Goal: Find contact information: Find contact information

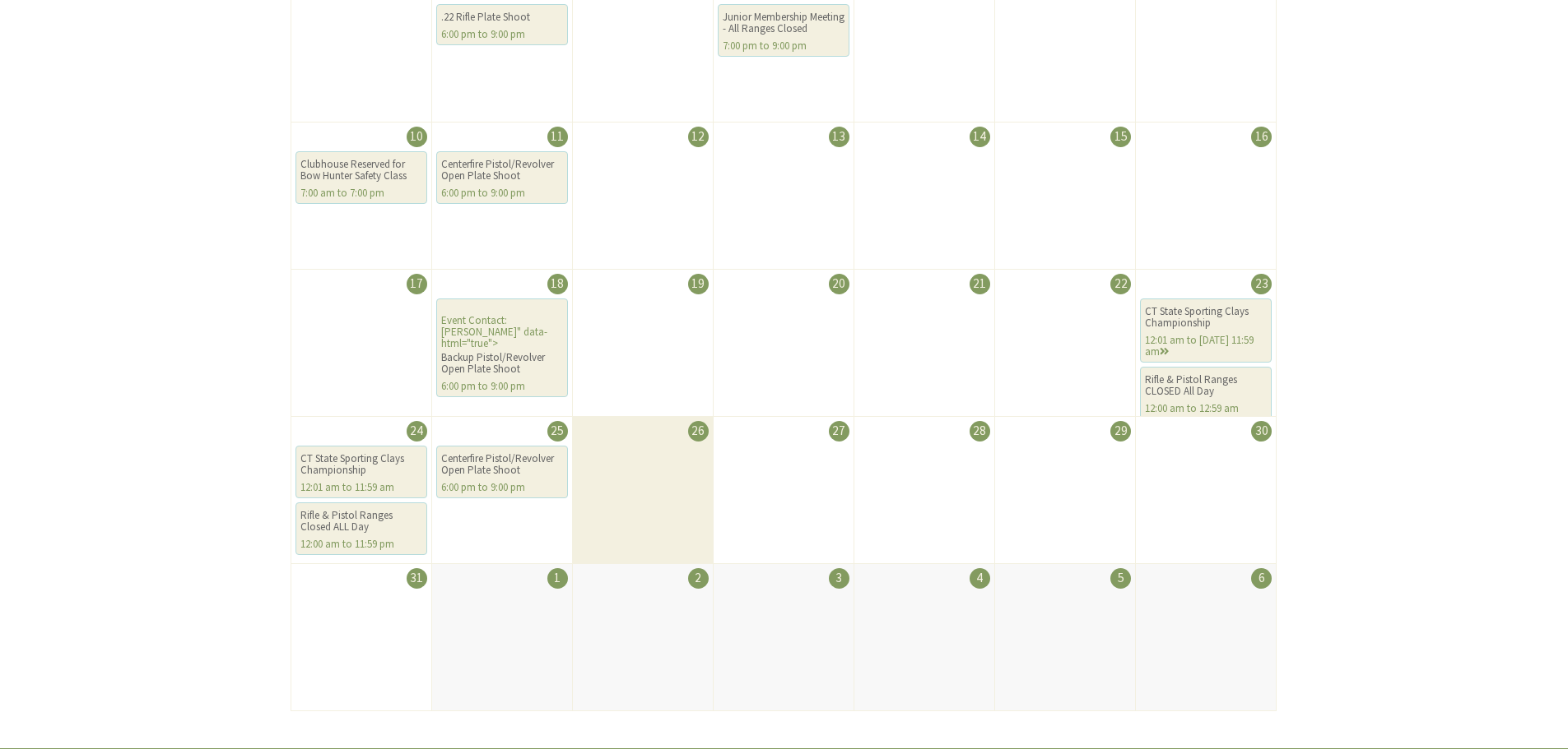
scroll to position [575, 0]
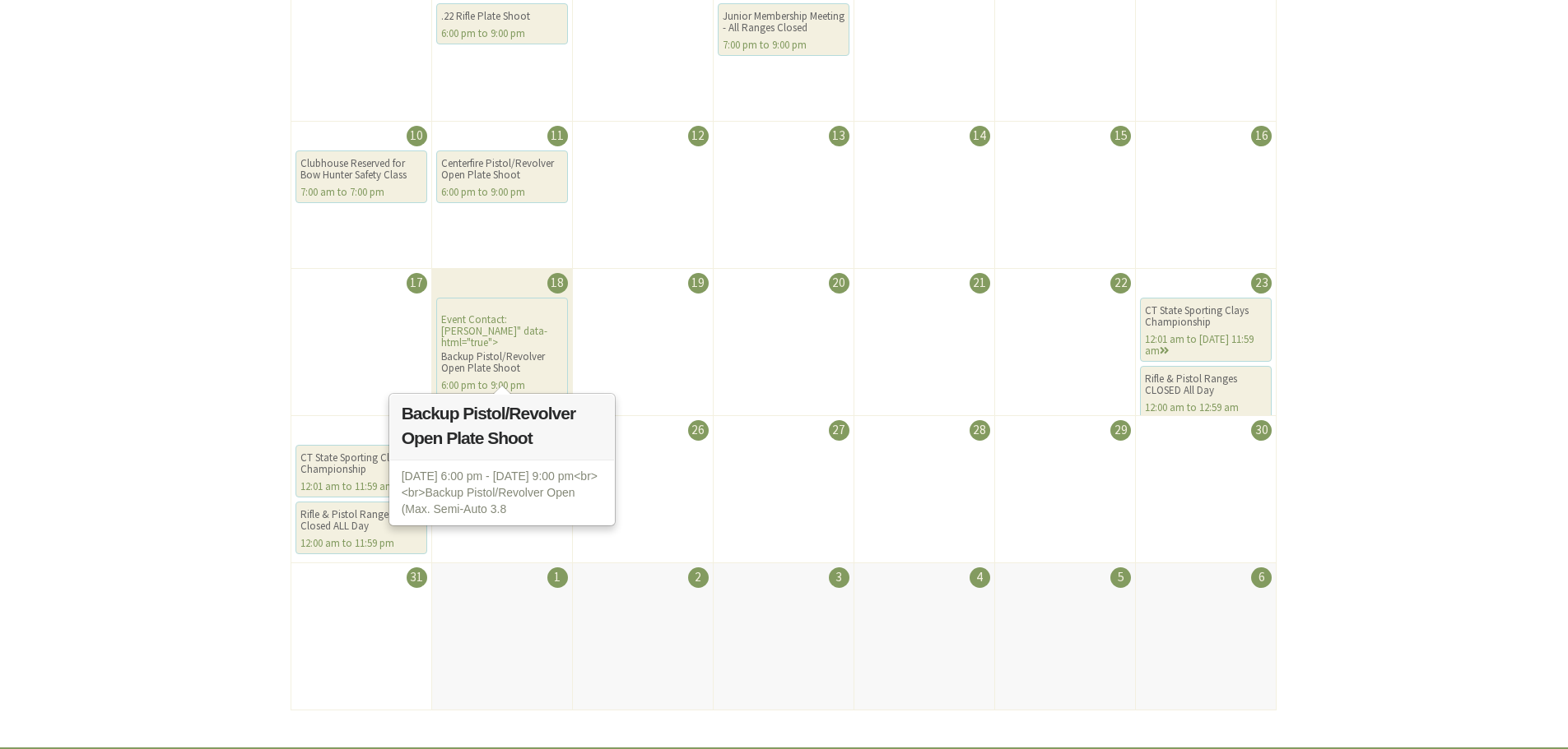
click at [491, 351] on div "Backup Pistol/Revolver Open Plate Shoot" at bounding box center [502, 362] width 121 height 23
click at [496, 328] on div "Event Contact: Michael Kane" data-html="true"> Backup Pistol/Revolver Open Plat…" at bounding box center [502, 346] width 132 height 99
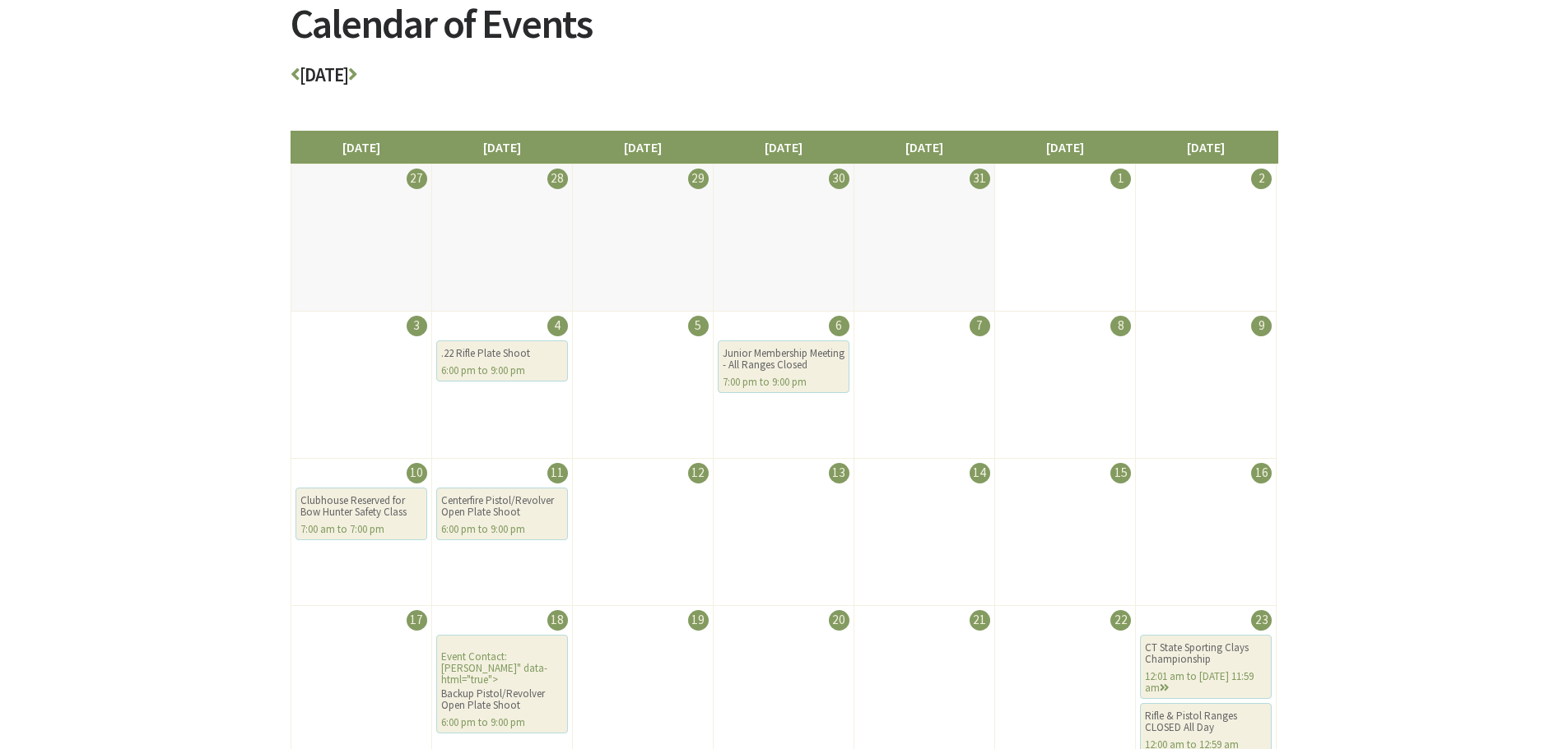
scroll to position [0, 0]
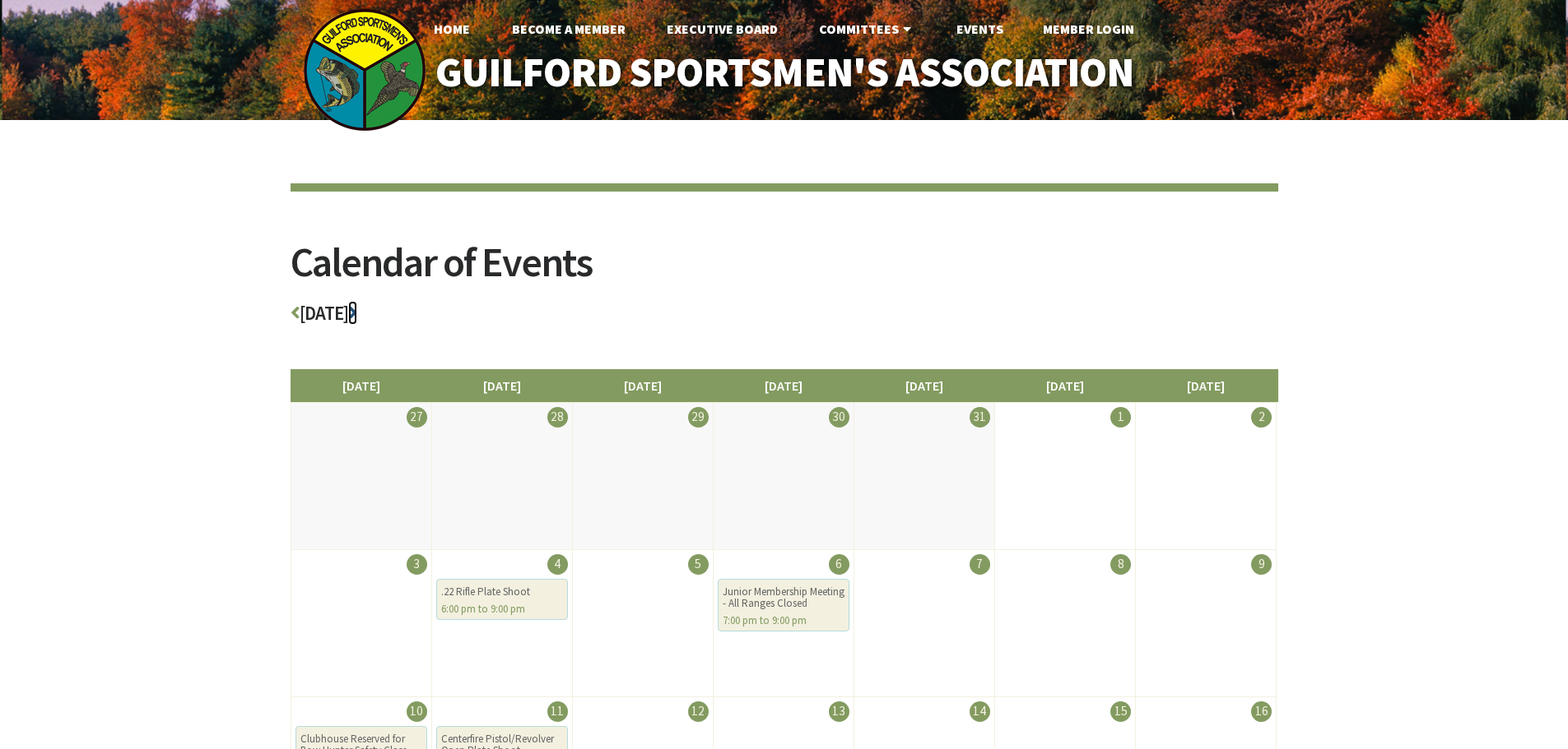
click at [357, 315] on icon at bounding box center [352, 313] width 9 height 19
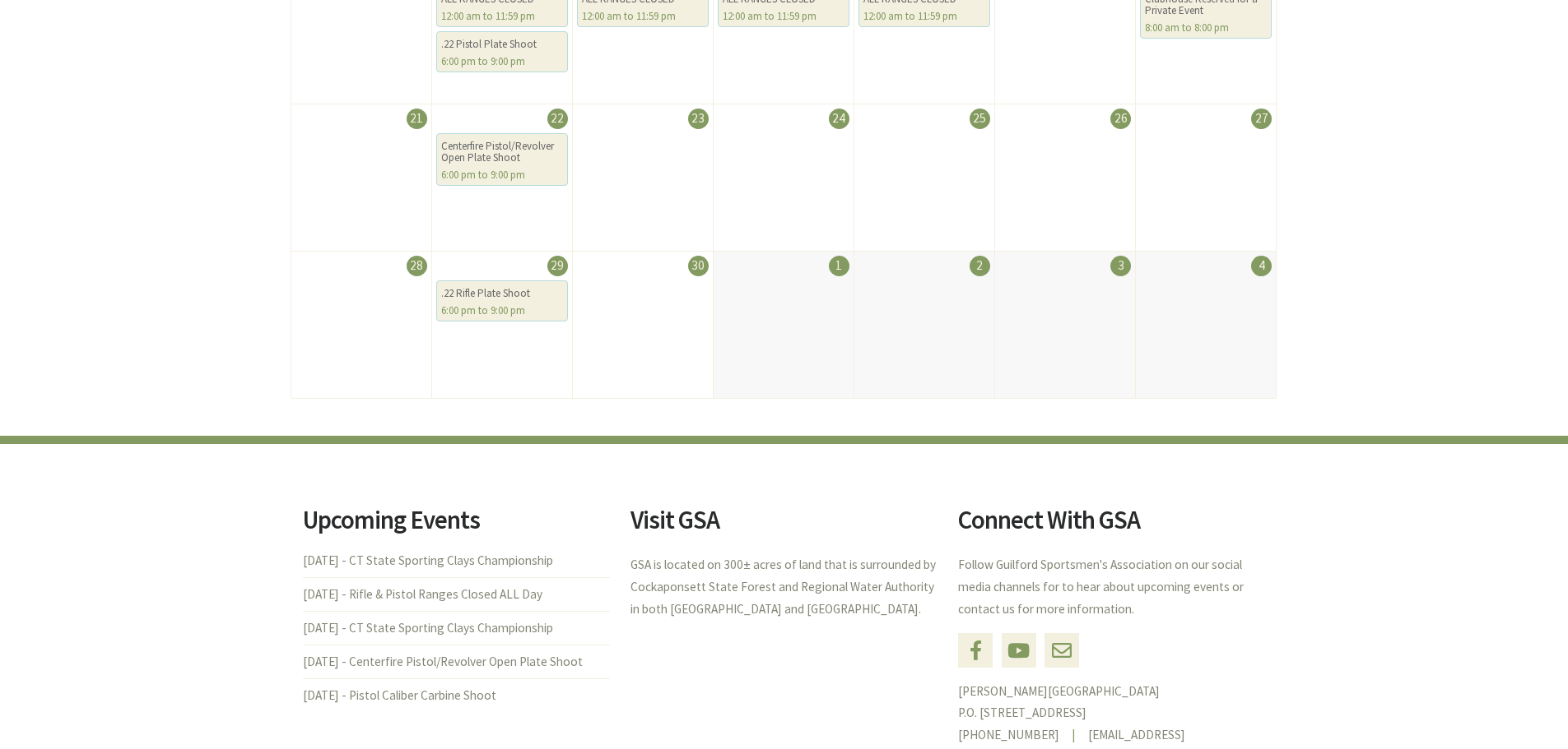
scroll to position [938, 0]
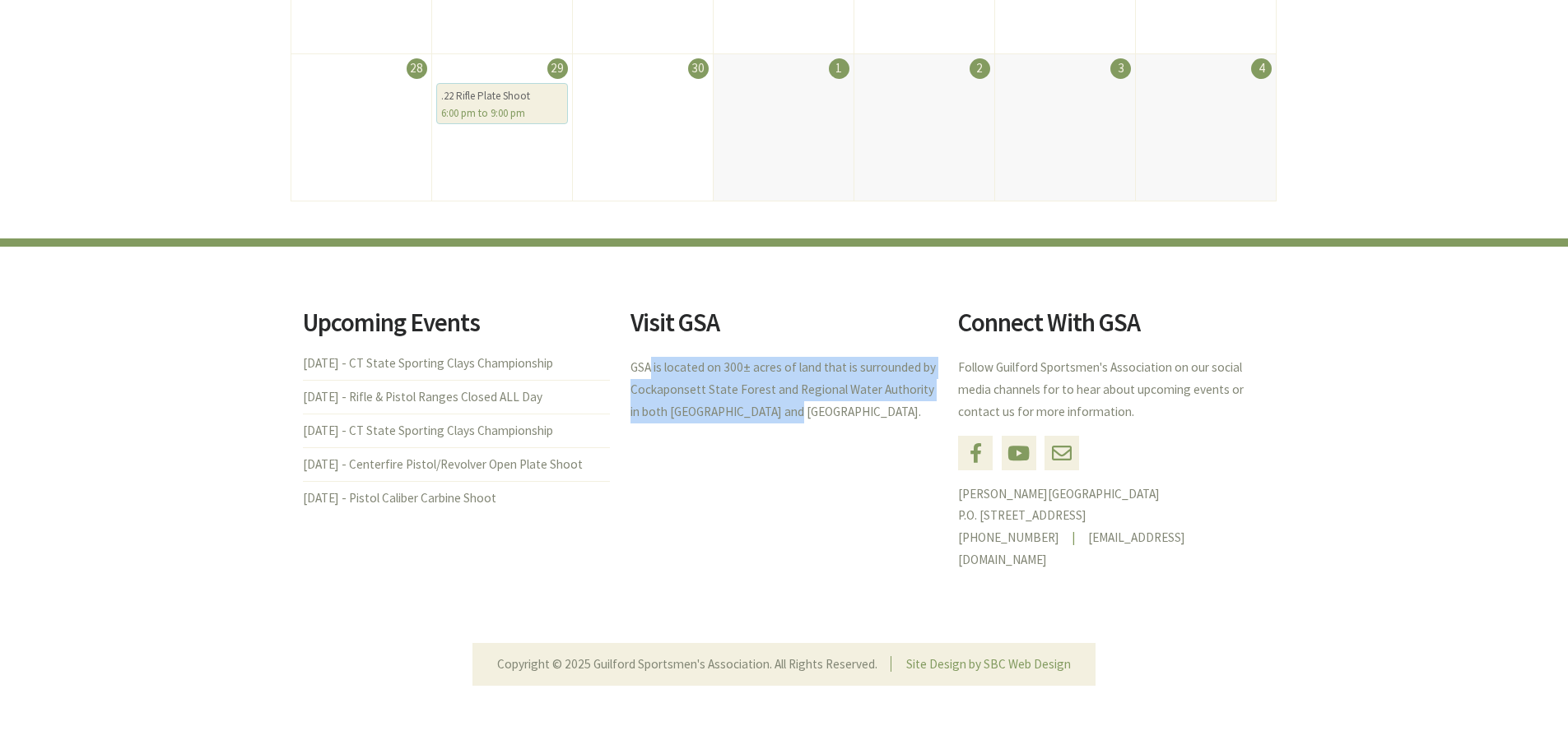
drag, startPoint x: 648, startPoint y: 370, endPoint x: 911, endPoint y: 421, distance: 267.9
click at [911, 421] on p "GSA is located on 300± acres of land that is surrounded by Cockaponsett State F…" at bounding box center [784, 390] width 307 height 66
click at [875, 419] on p "GSA is located on 300± acres of land that is surrounded by Cockaponsett State F…" at bounding box center [784, 390] width 307 height 66
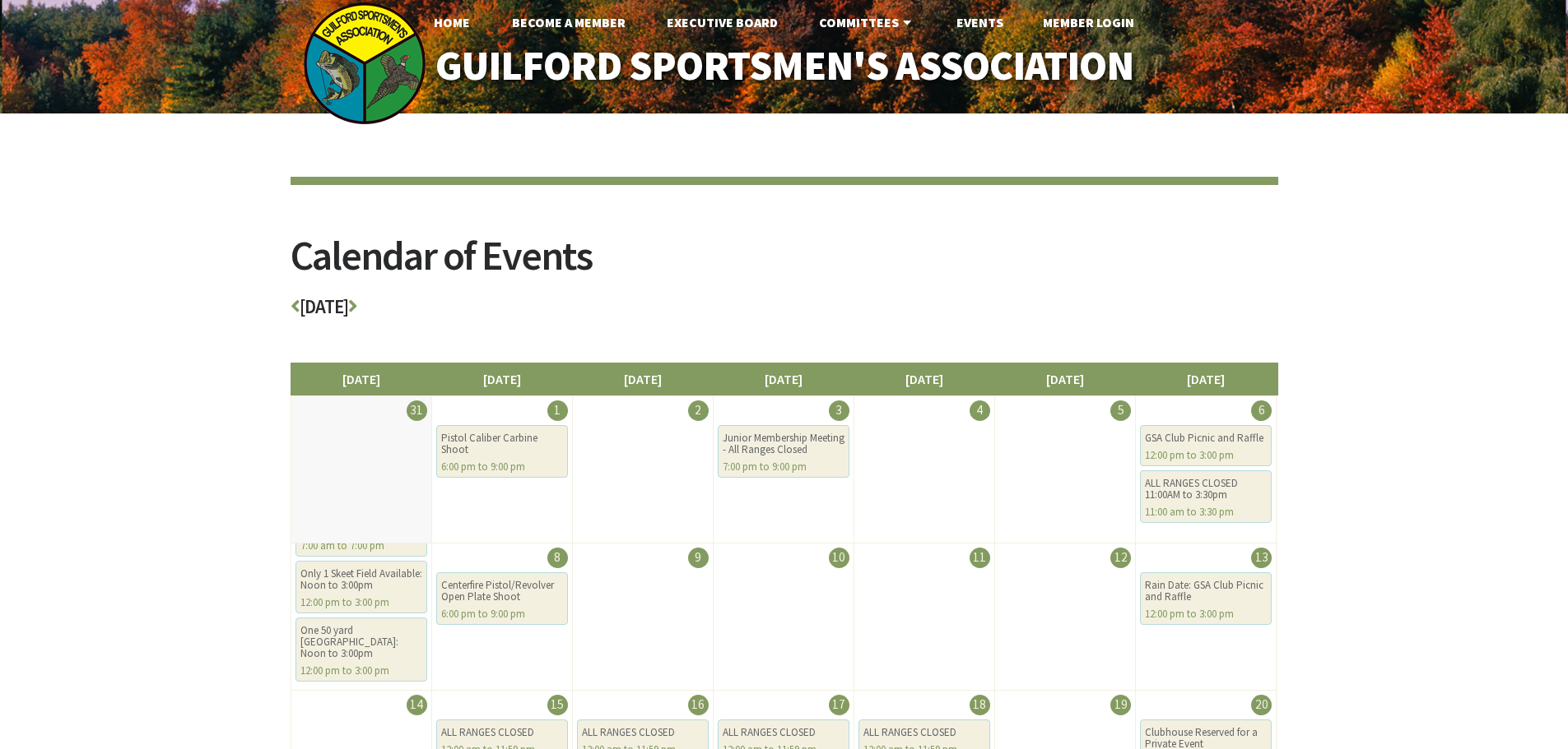
scroll to position [0, 0]
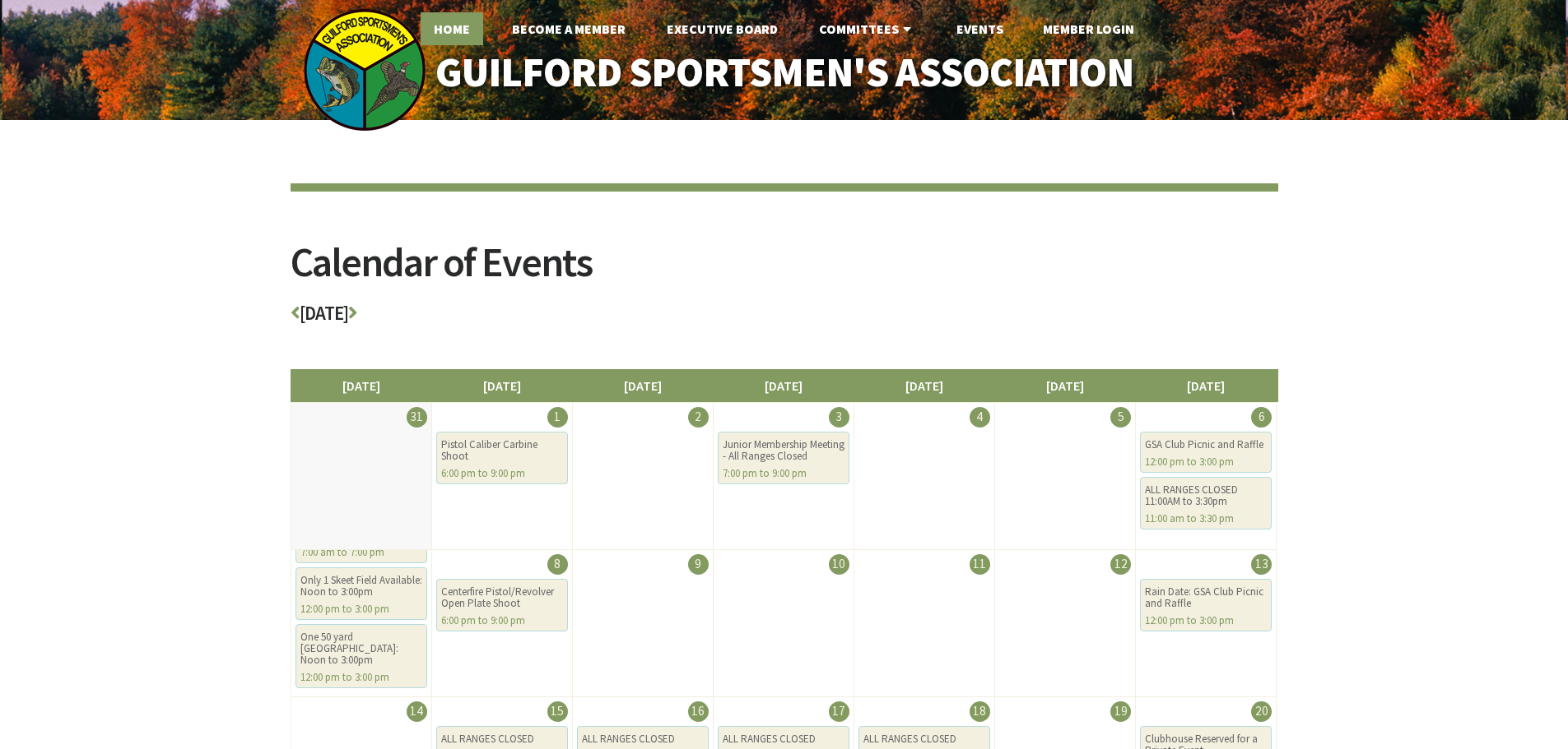
click at [473, 24] on link "Home" at bounding box center [452, 29] width 62 height 33
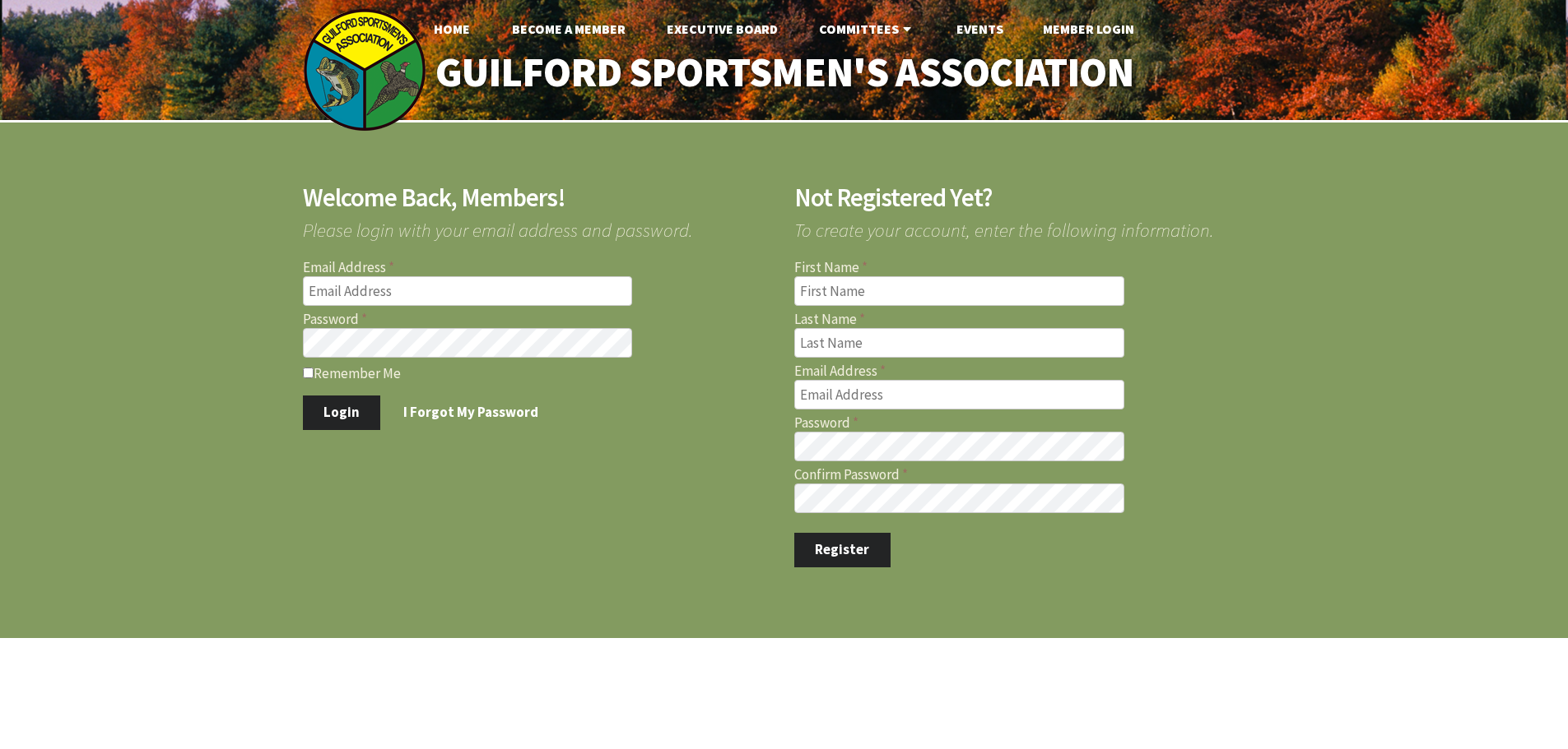
click at [419, 281] on input "Email Address" at bounding box center [467, 291] width 330 height 29
type input "jernst1215@gmail.com"
click at [493, 285] on input "jernst1215@gmail.com" at bounding box center [467, 291] width 330 height 29
click at [303, 396] on button "Login" at bounding box center [341, 413] width 78 height 35
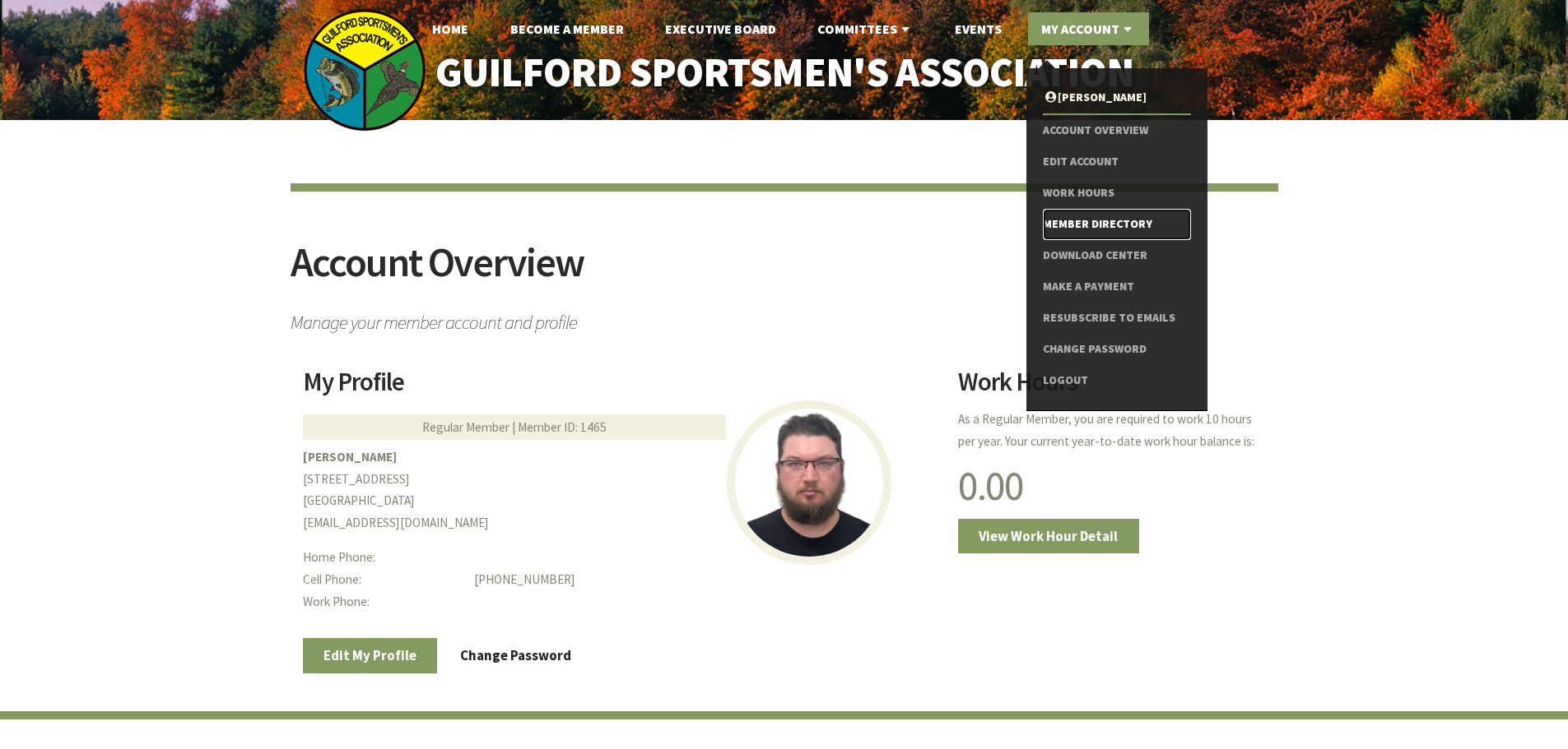
click at [1104, 221] on link "Member Directory" at bounding box center [1116, 224] width 148 height 31
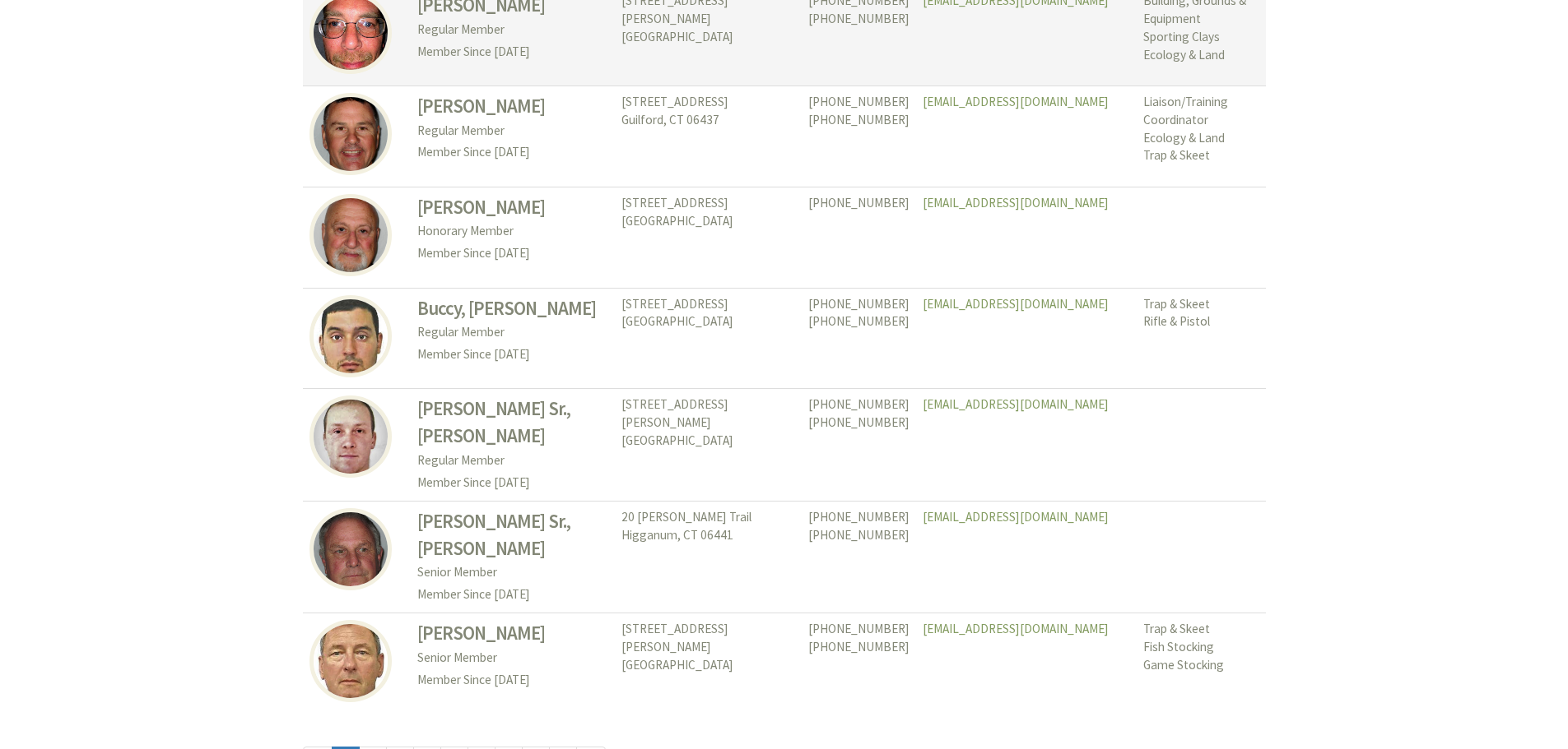
scroll to position [7562, 0]
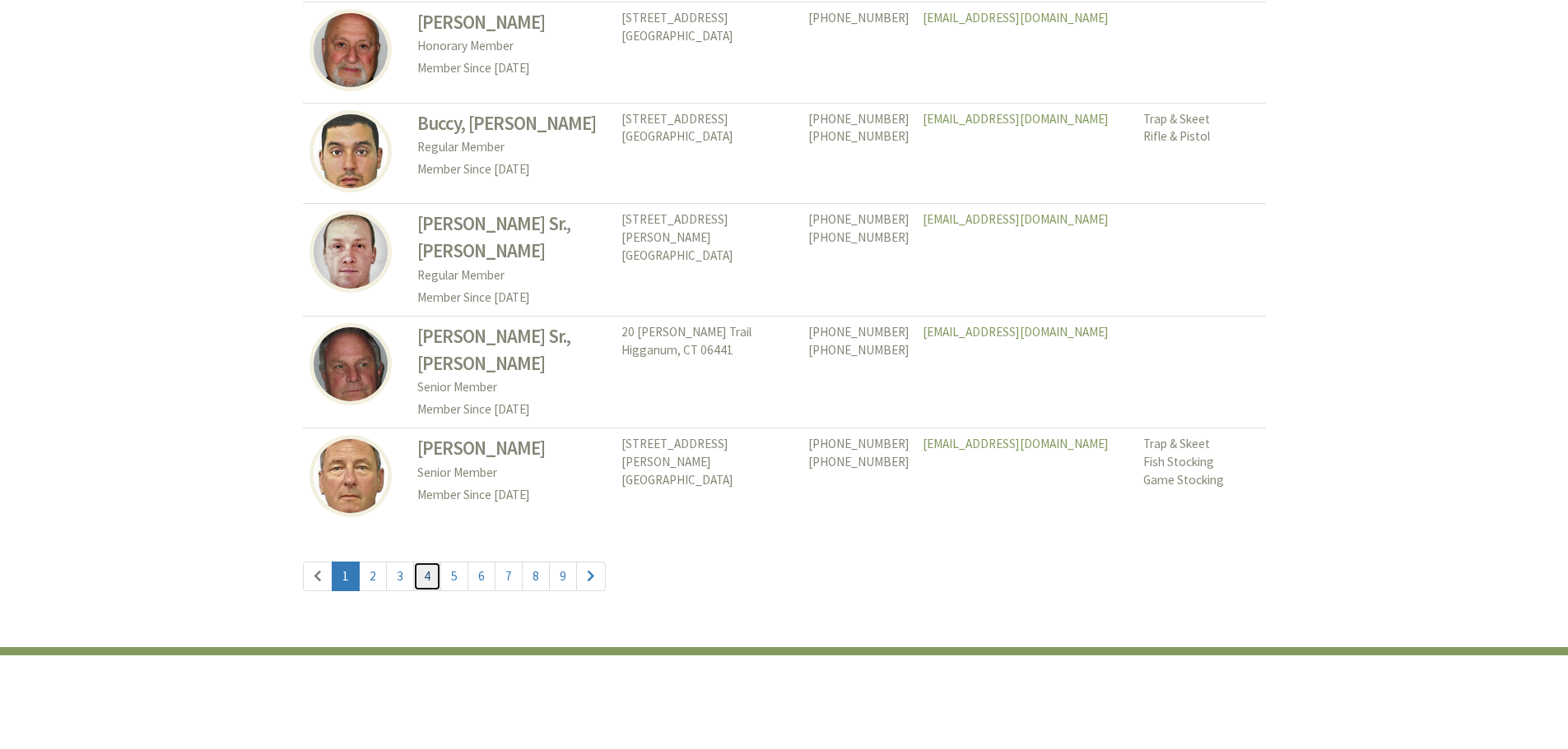
click at [418, 562] on link "4" at bounding box center [427, 576] width 28 height 29
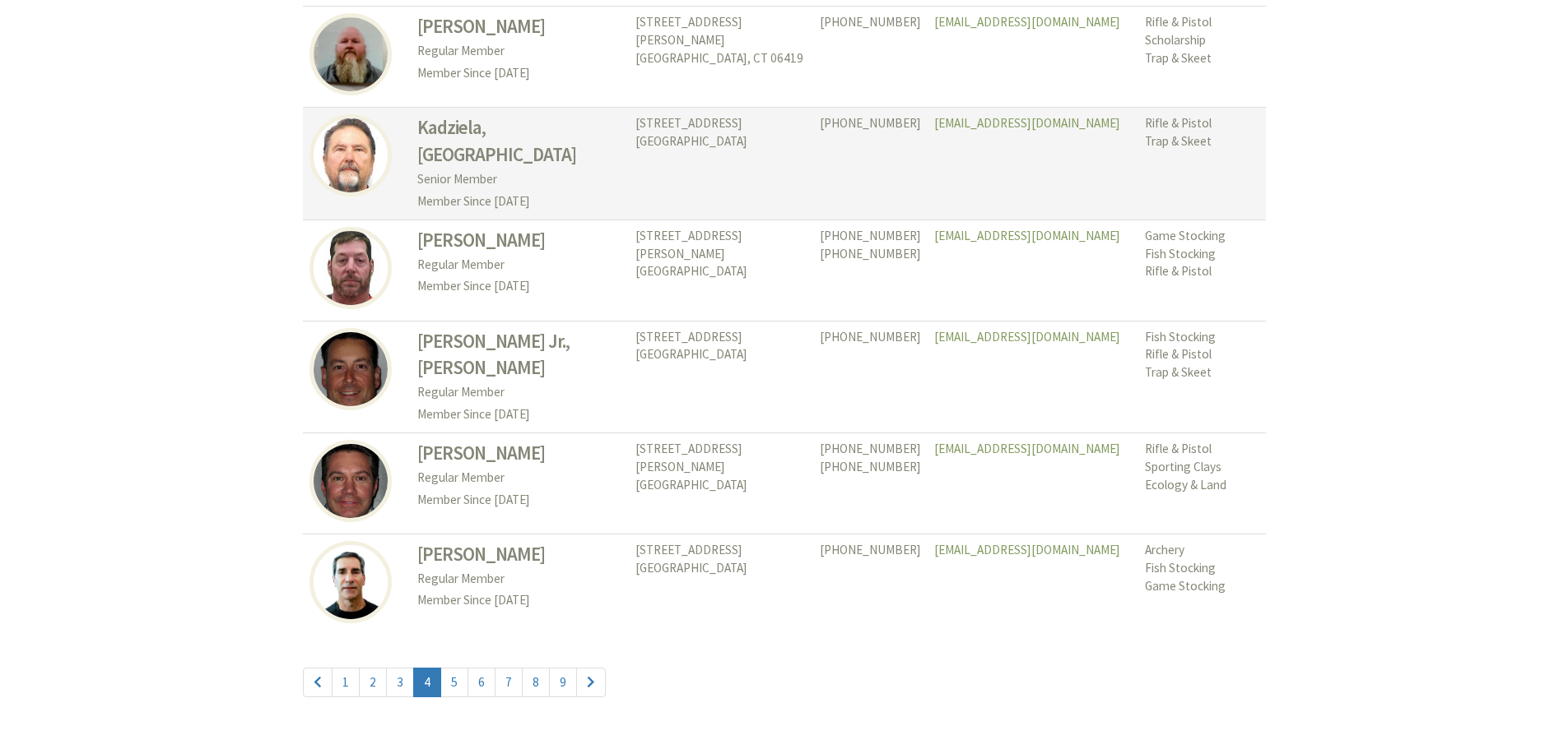
scroll to position [7402, 0]
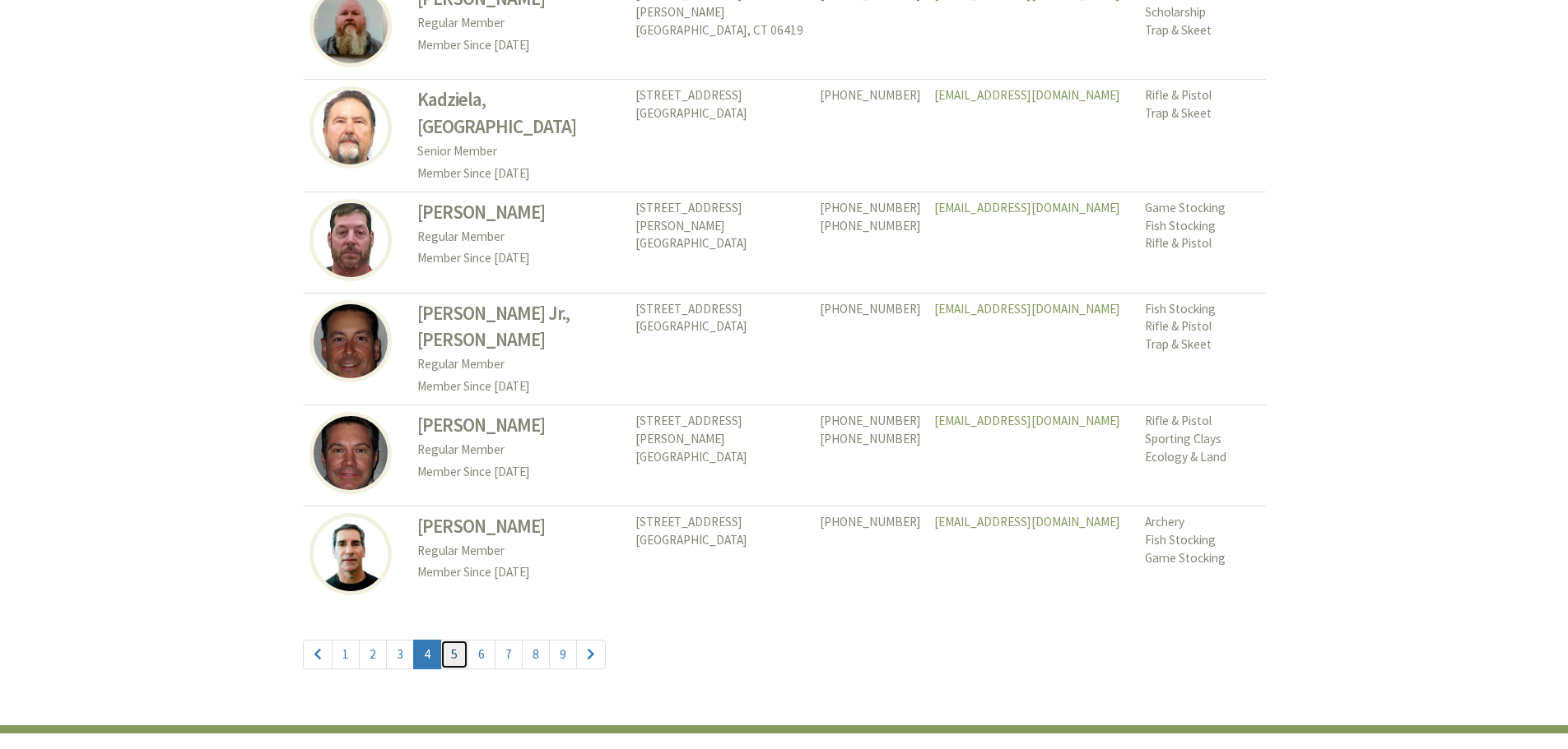
click at [442, 657] on link "5" at bounding box center [454, 654] width 28 height 29
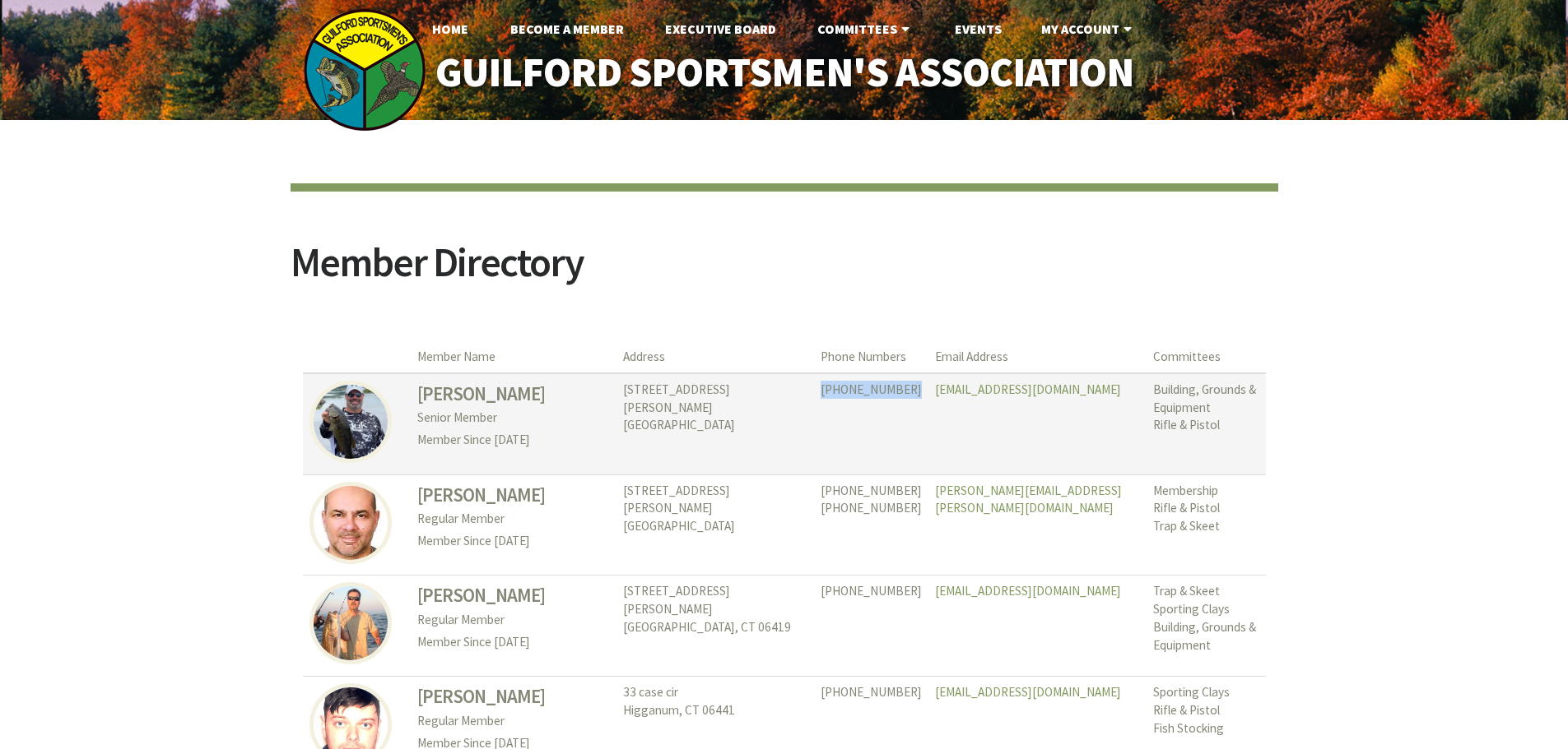
drag, startPoint x: 873, startPoint y: 391, endPoint x: 797, endPoint y: 390, distance: 76.0
click at [814, 390] on td "(860) 227-1902" at bounding box center [871, 424] width 115 height 101
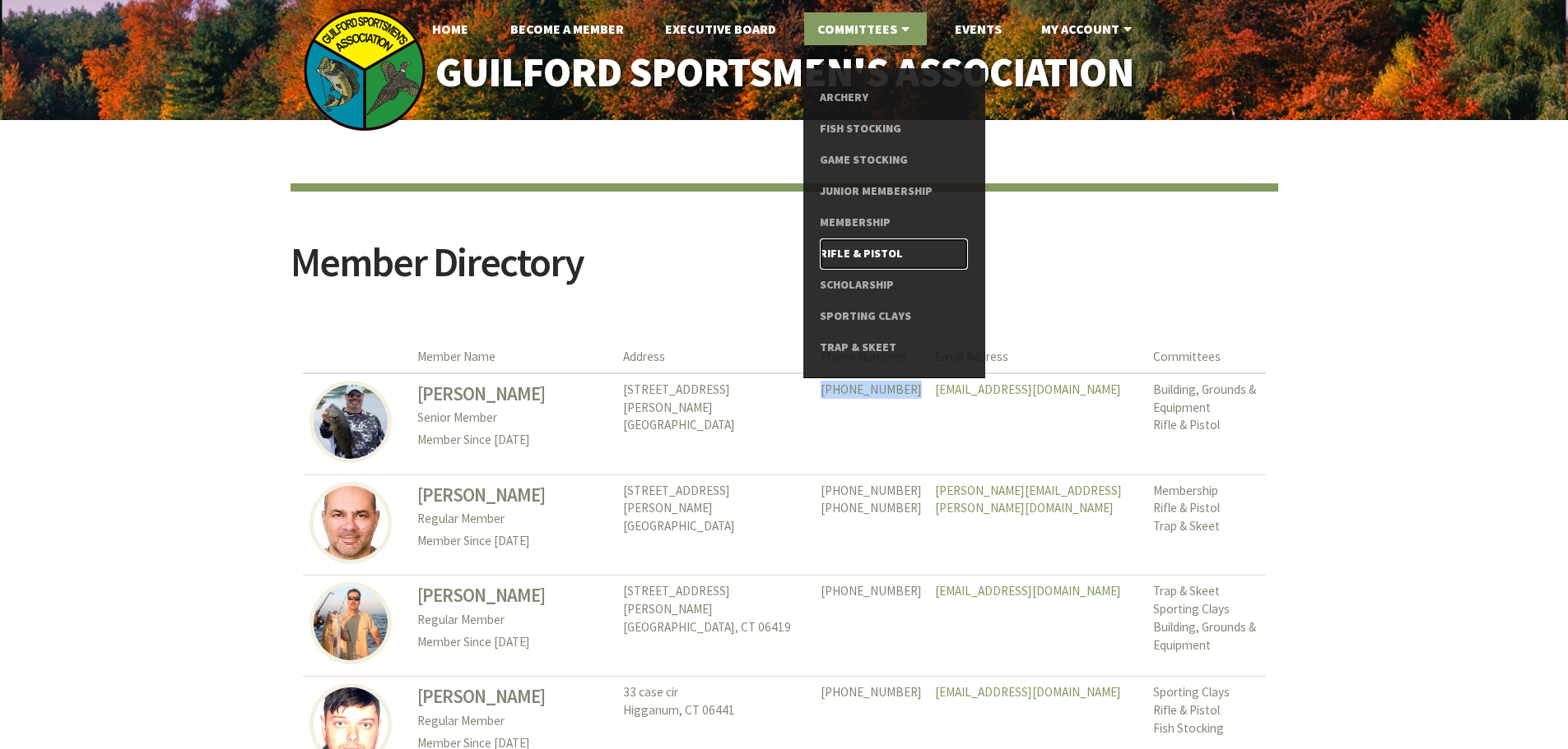
click at [881, 257] on link "Rifle & Pistol" at bounding box center [893, 254] width 148 height 31
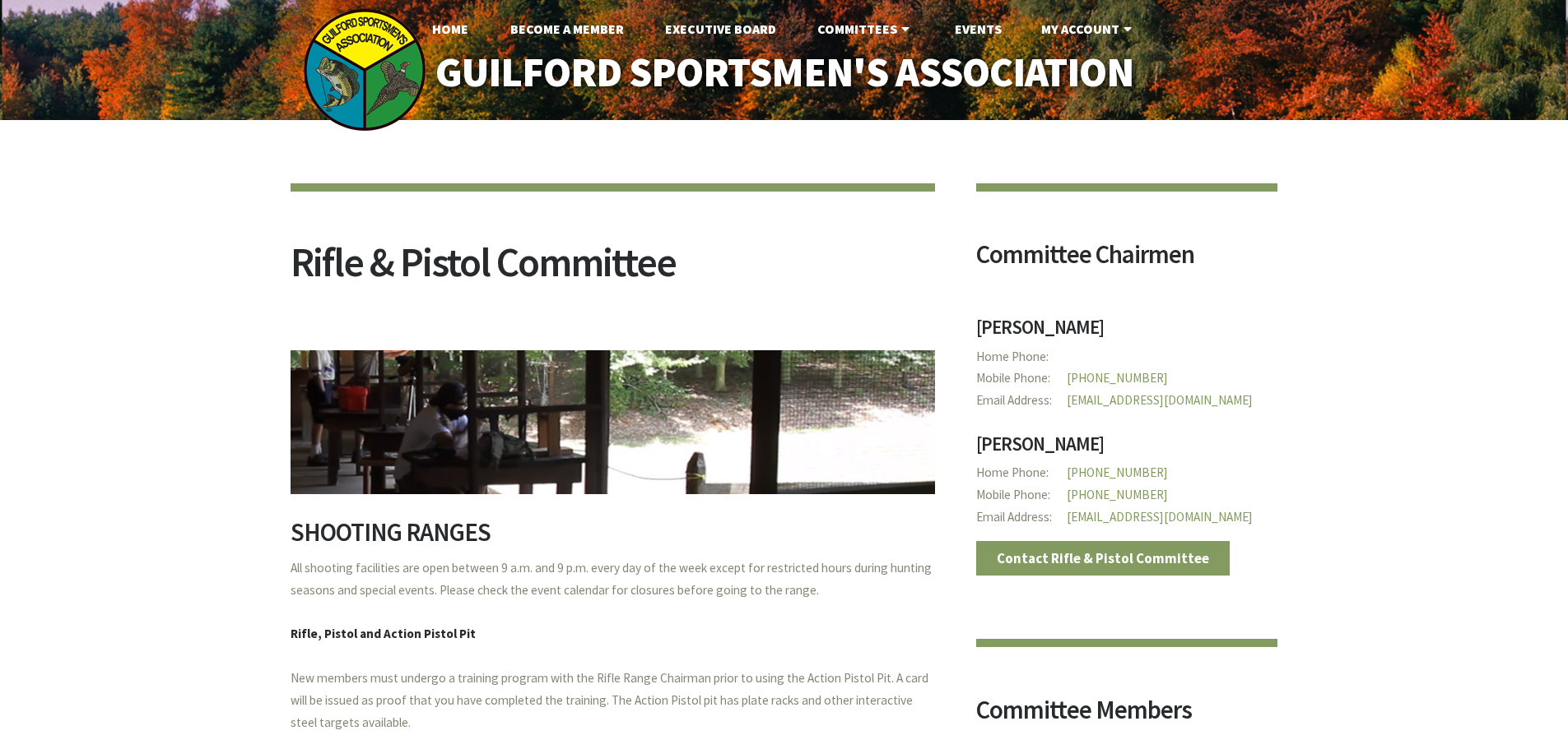
click at [574, 163] on div "Rifle & Pistol Committee SHOOTING RANGES All shooting facilities are open betwe…" at bounding box center [592, 754] width 685 height 1223
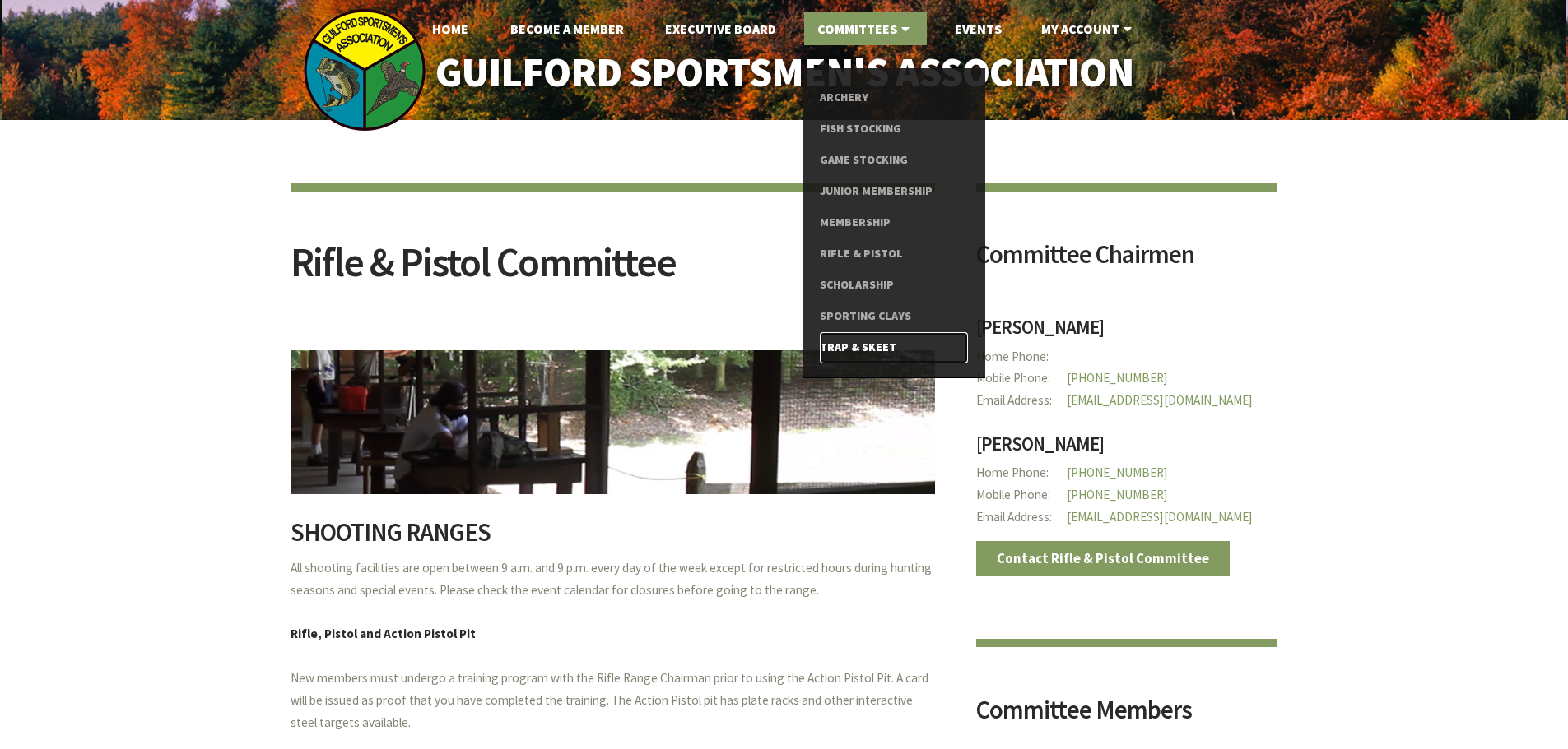
click at [866, 344] on link "Trap & Skeet" at bounding box center [893, 347] width 148 height 31
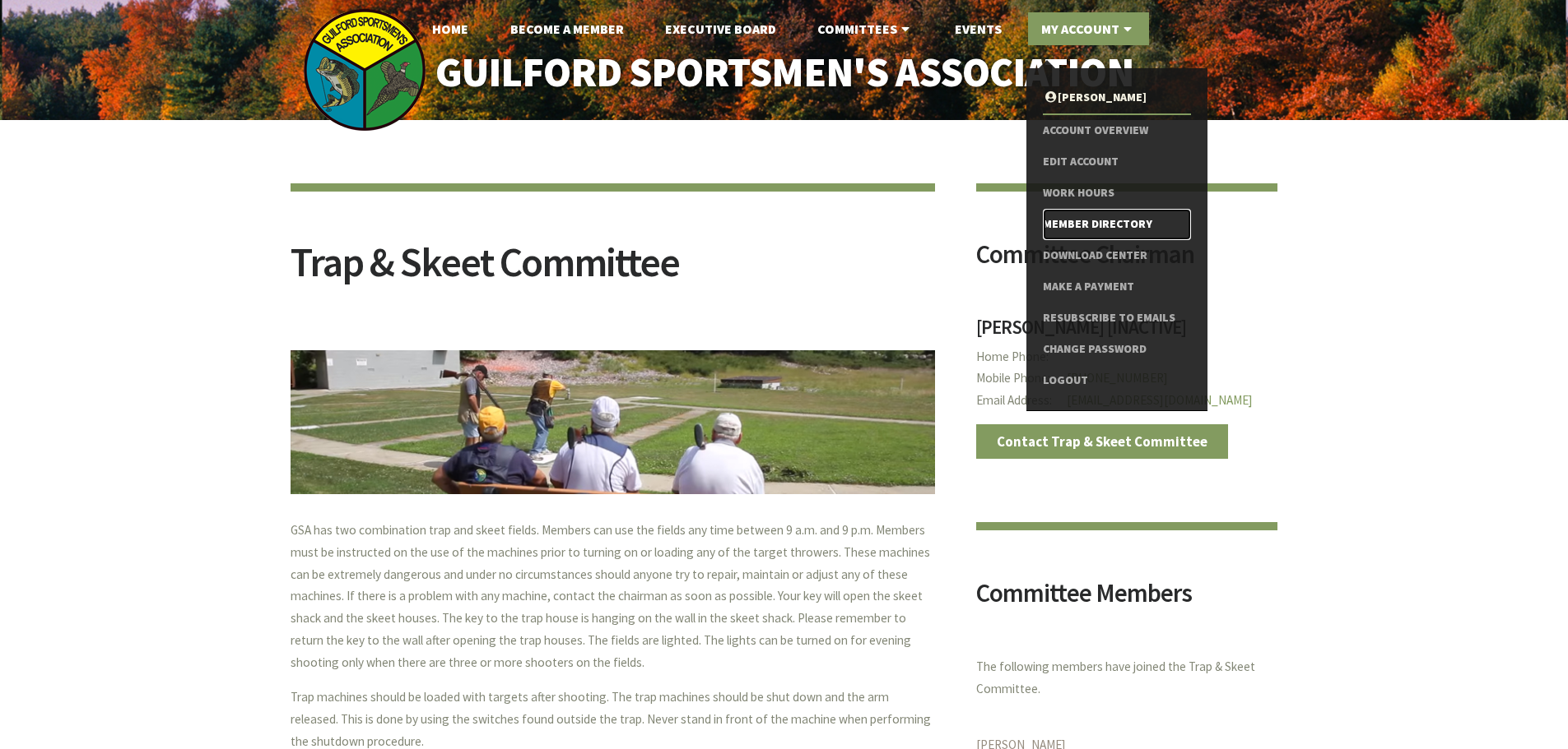
click at [1097, 224] on link "Member Directory" at bounding box center [1116, 224] width 148 height 31
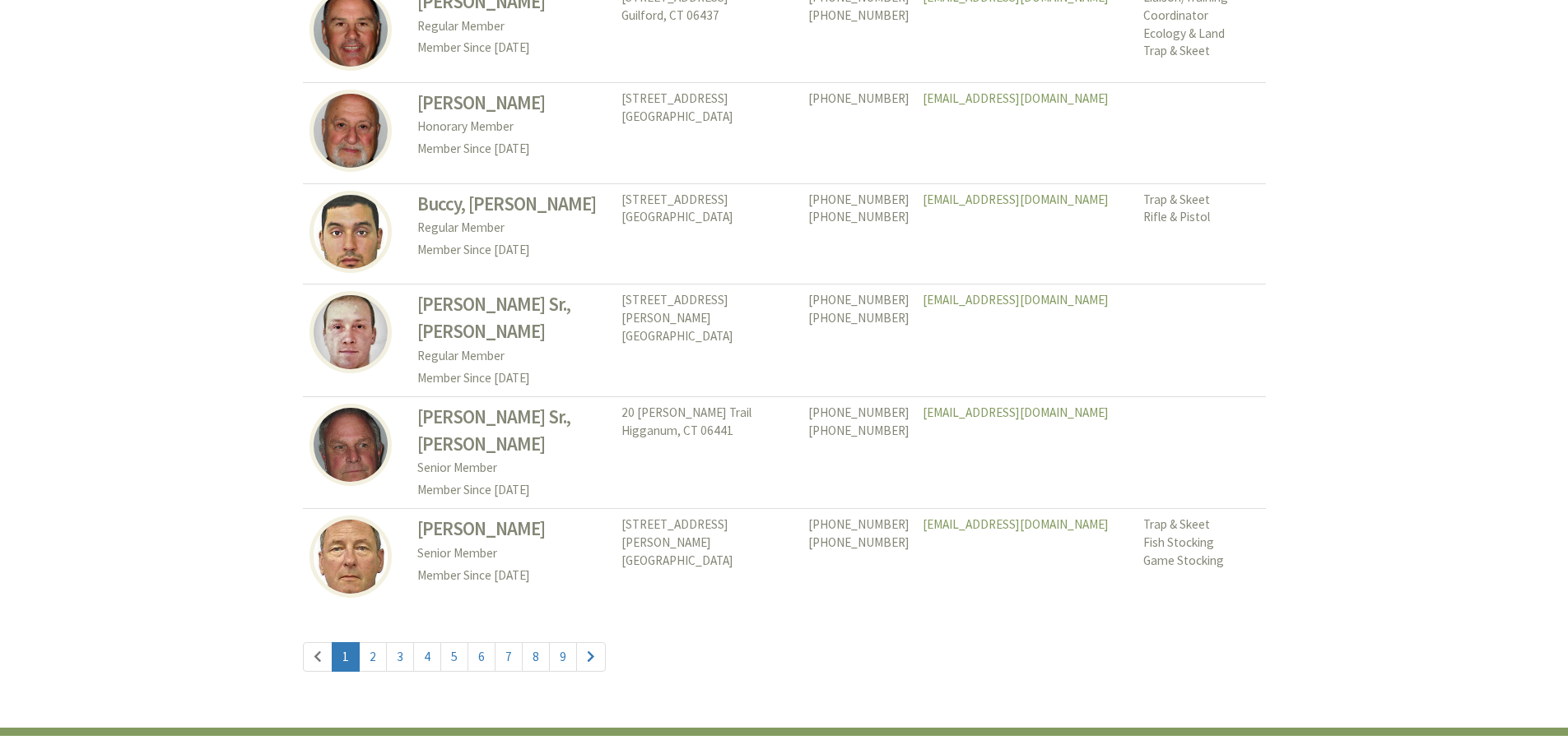
scroll to position [7562, 0]
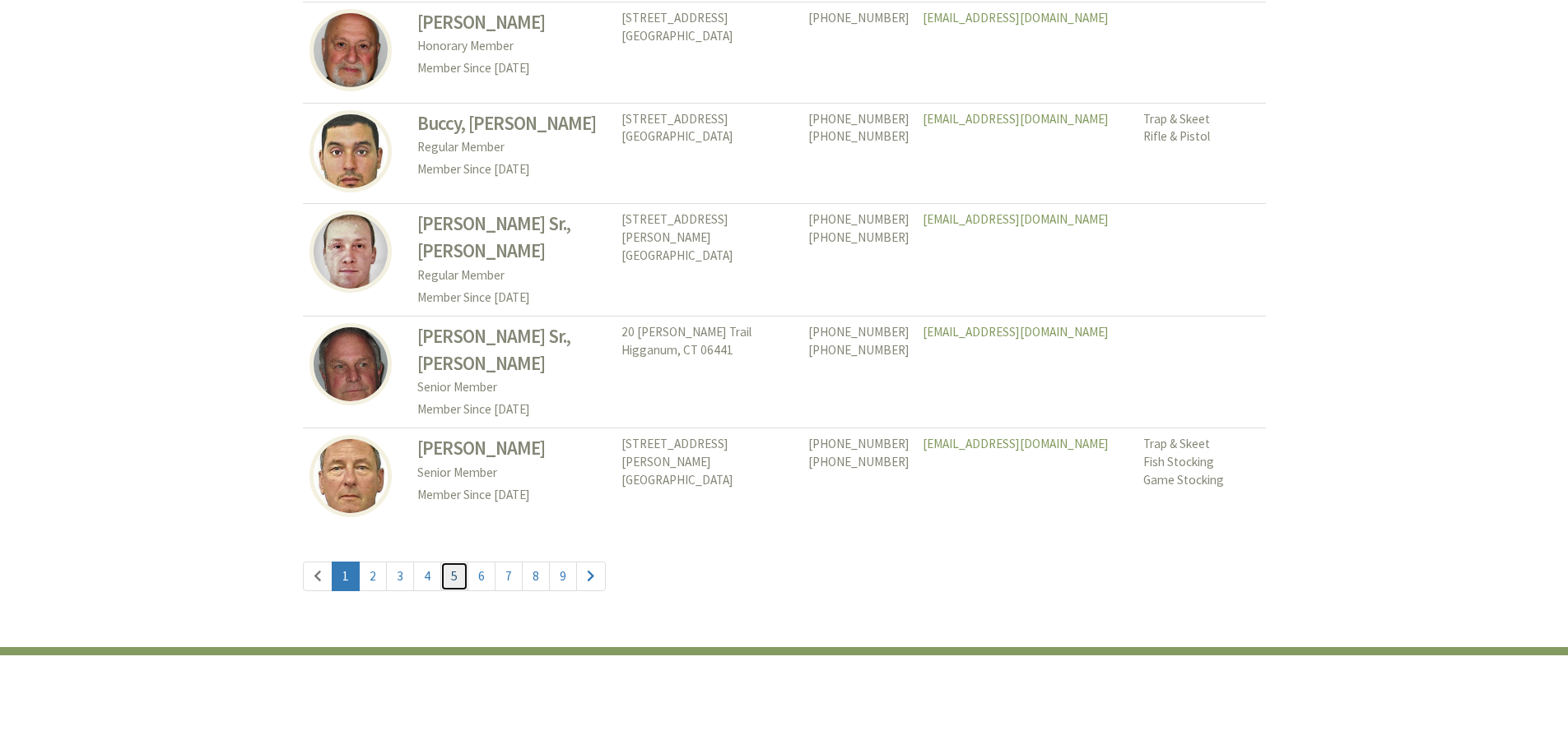
click at [456, 562] on link "5" at bounding box center [454, 576] width 28 height 29
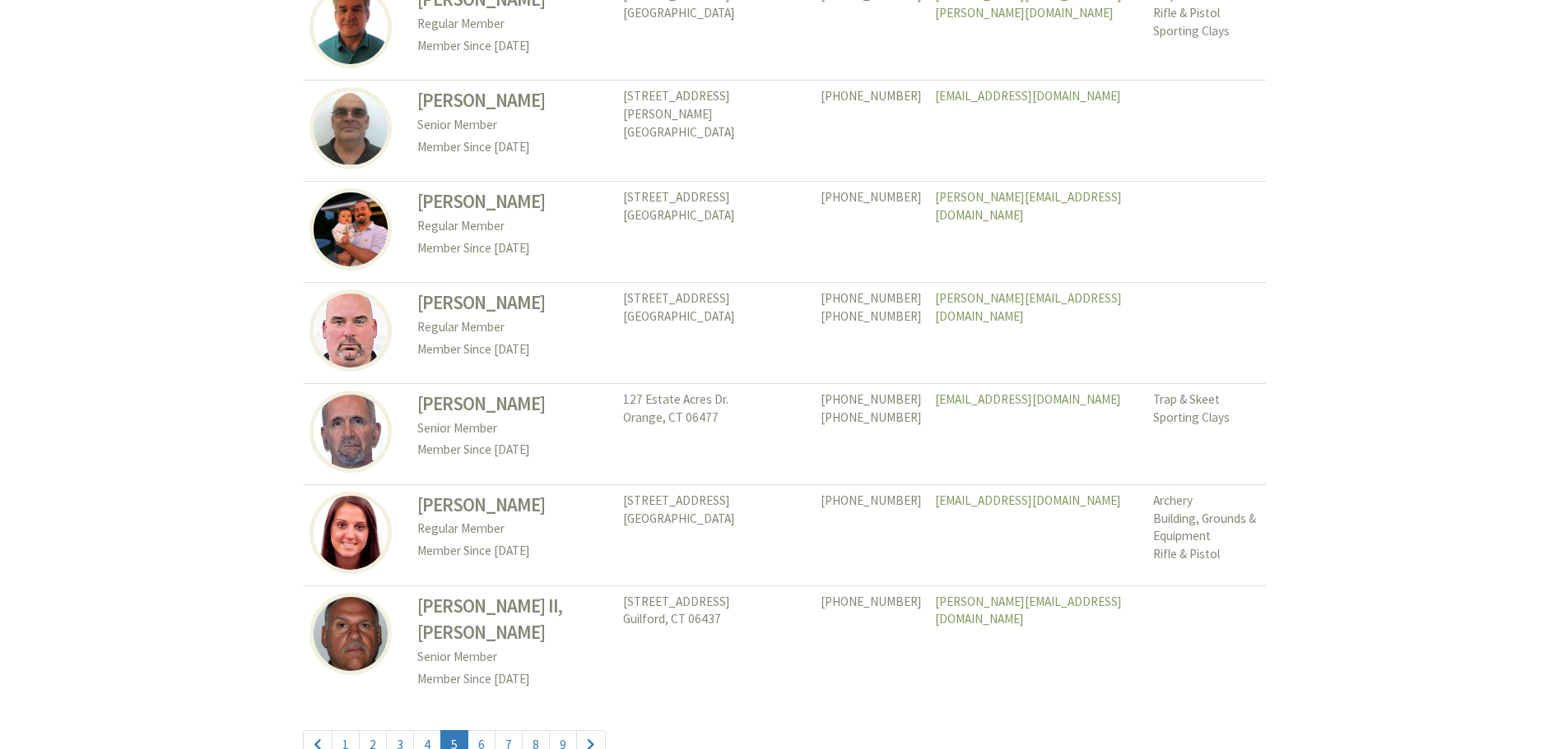
scroll to position [7402, 0]
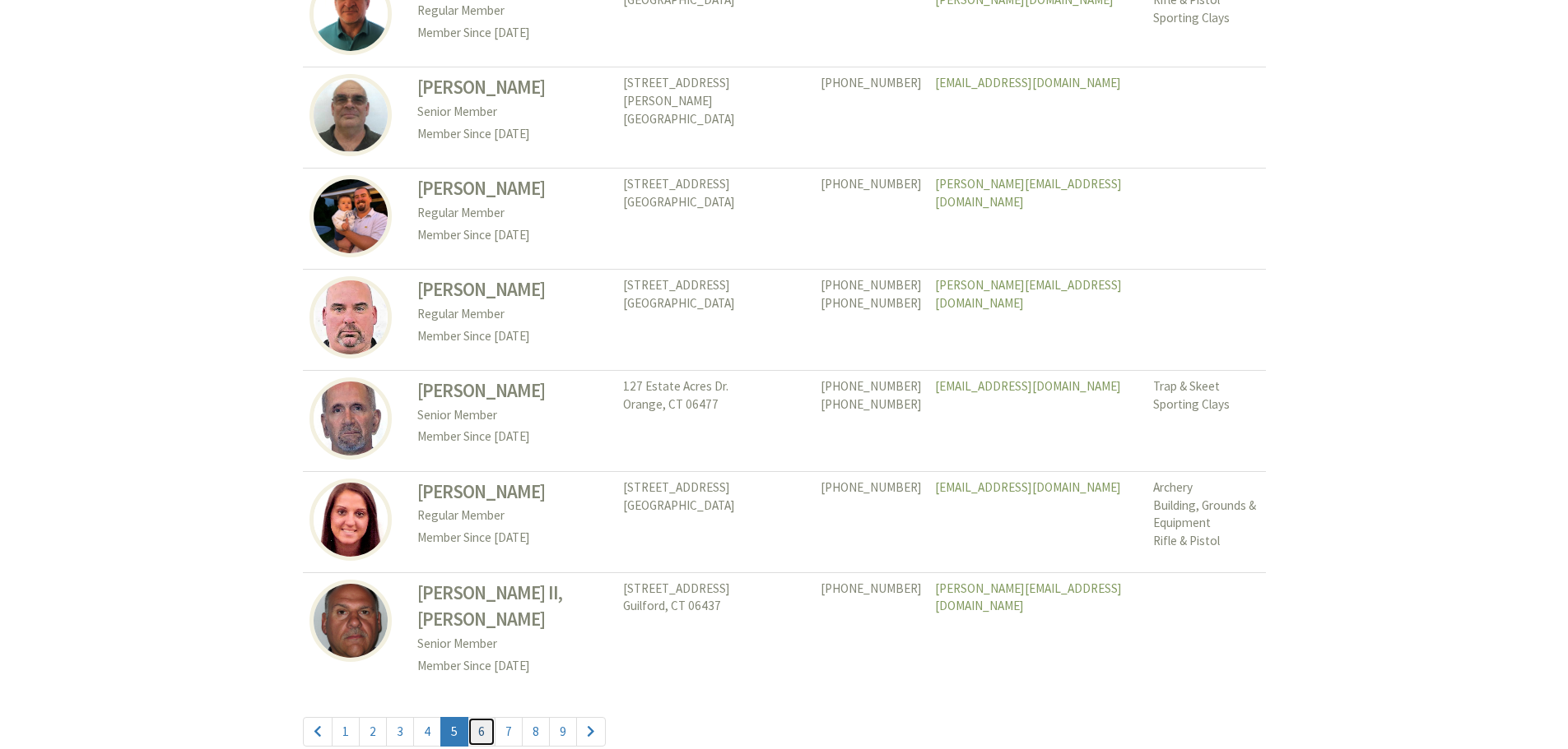
click at [471, 717] on link "6" at bounding box center [481, 731] width 28 height 29
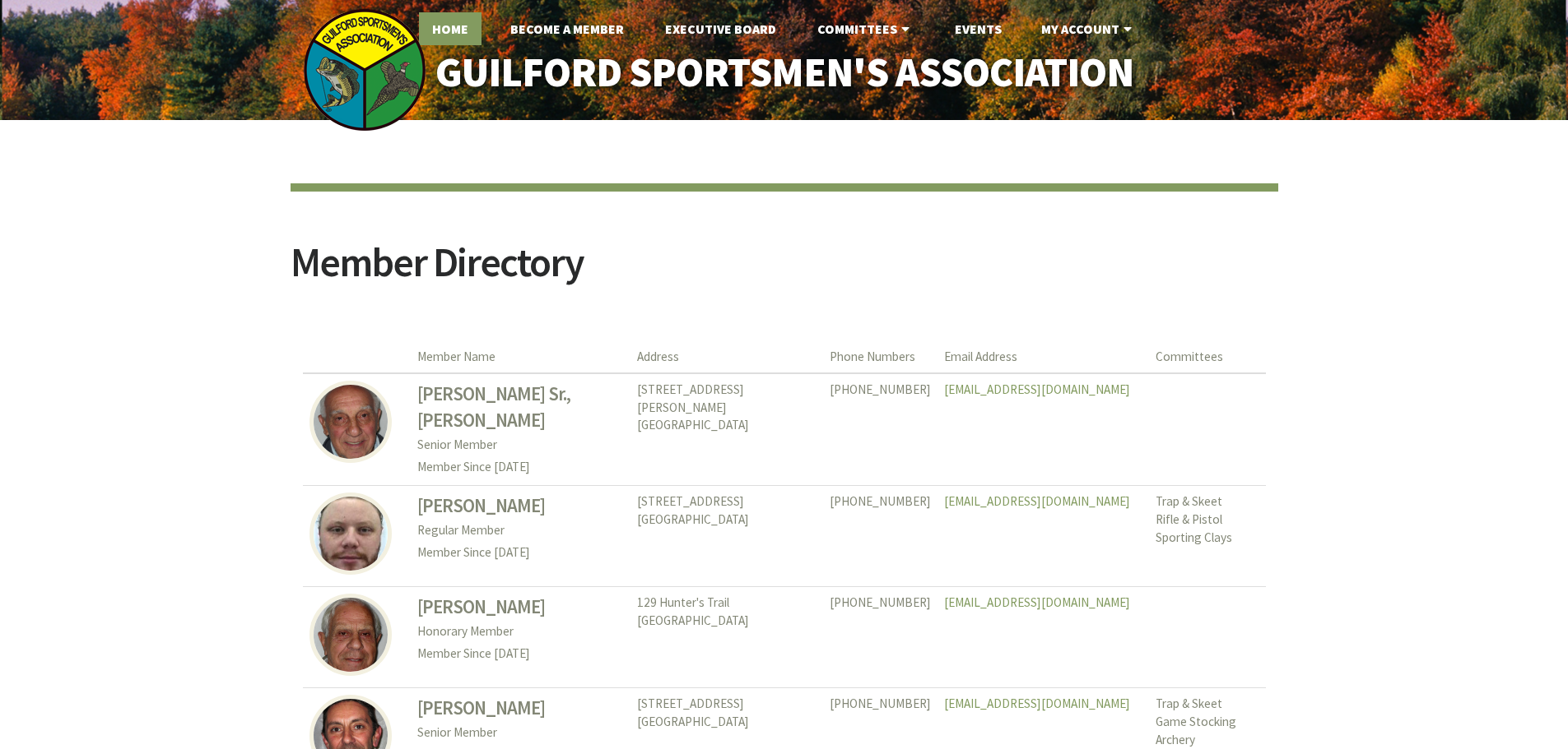
click at [465, 32] on link "Home" at bounding box center [450, 29] width 62 height 33
